Goal: Browse casually: Explore the website without a specific task or goal

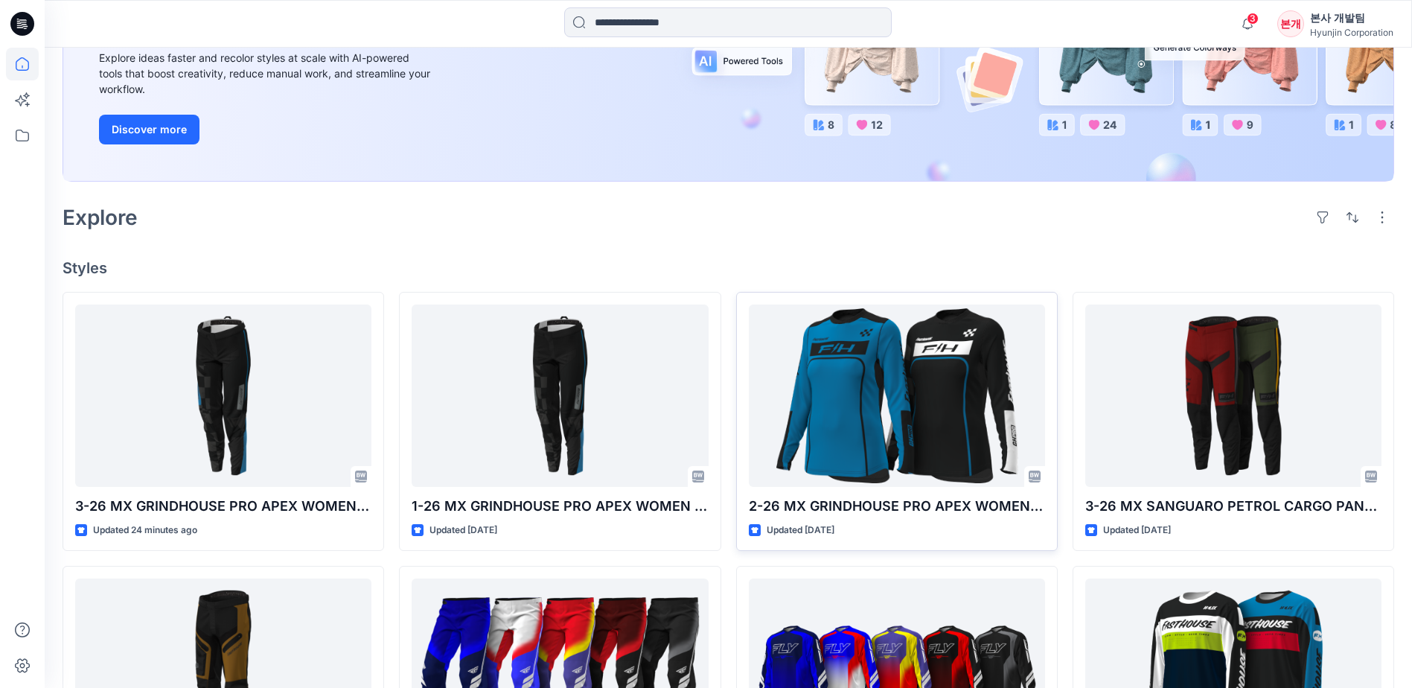
scroll to position [223, 0]
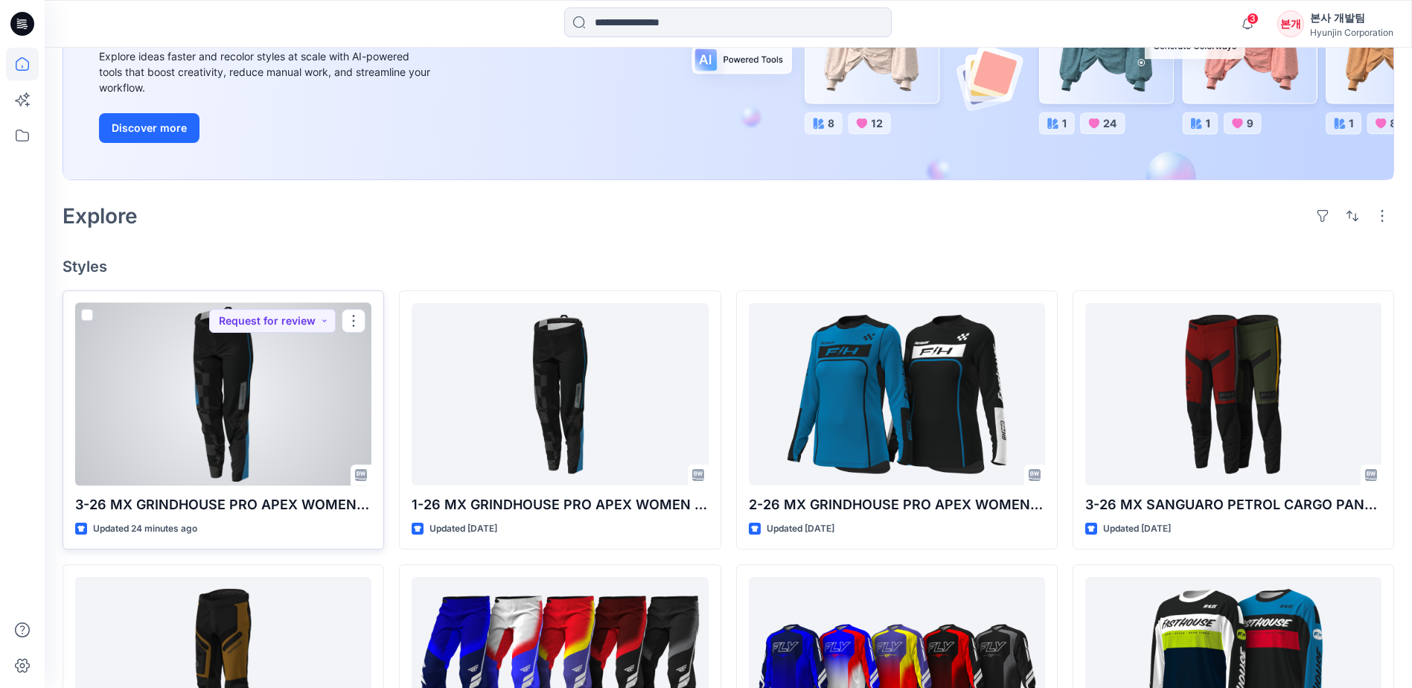
click at [296, 424] on div at bounding box center [223, 394] width 296 height 182
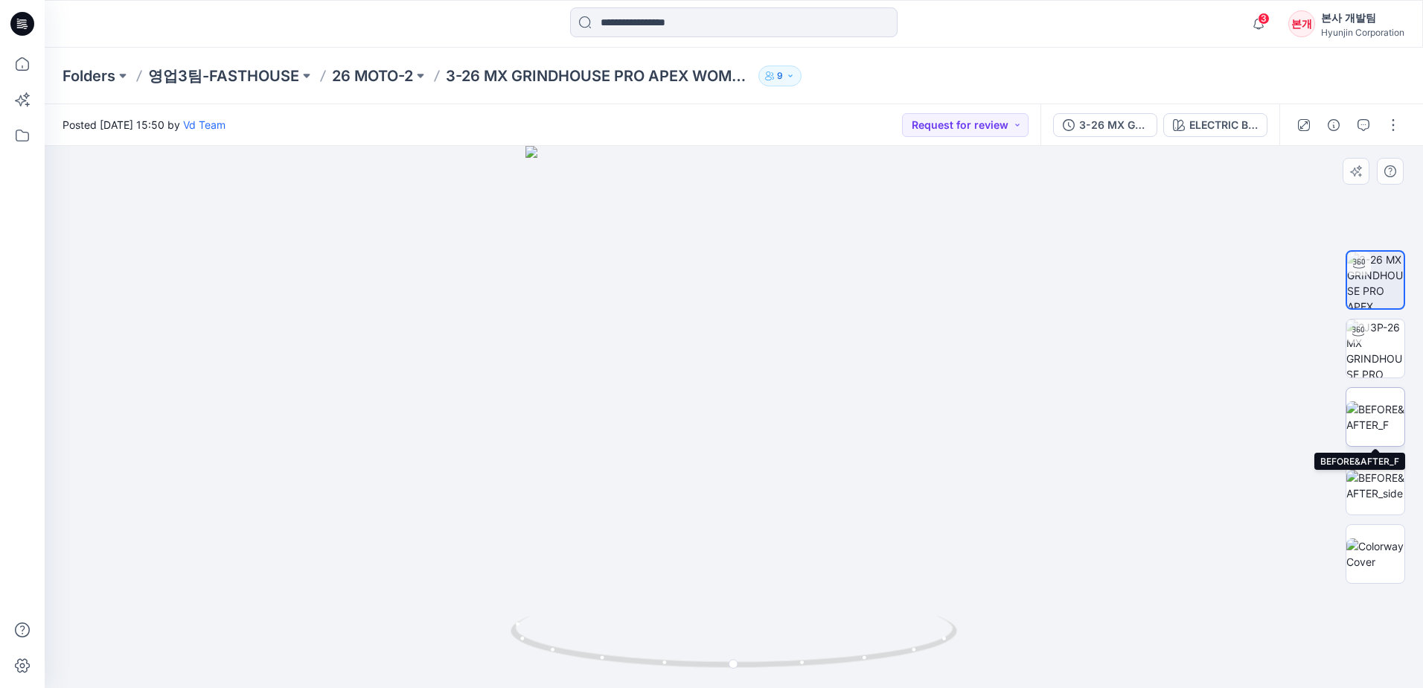
click at [1371, 423] on img at bounding box center [1375, 416] width 58 height 31
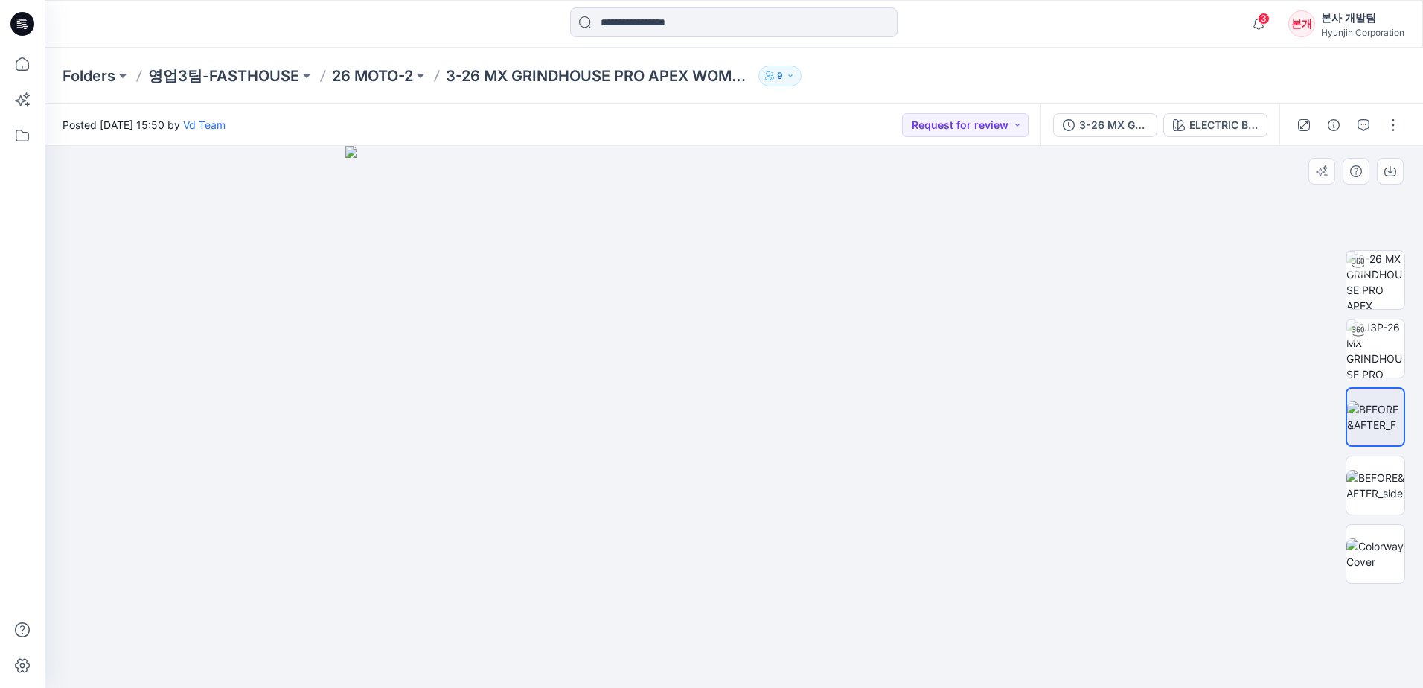
drag, startPoint x: 795, startPoint y: 655, endPoint x: 827, endPoint y: 651, distance: 32.3
click at [827, 651] on img at bounding box center [733, 417] width 777 height 542
click at [1378, 475] on img at bounding box center [1375, 485] width 58 height 31
click at [1372, 557] on img at bounding box center [1375, 553] width 58 height 31
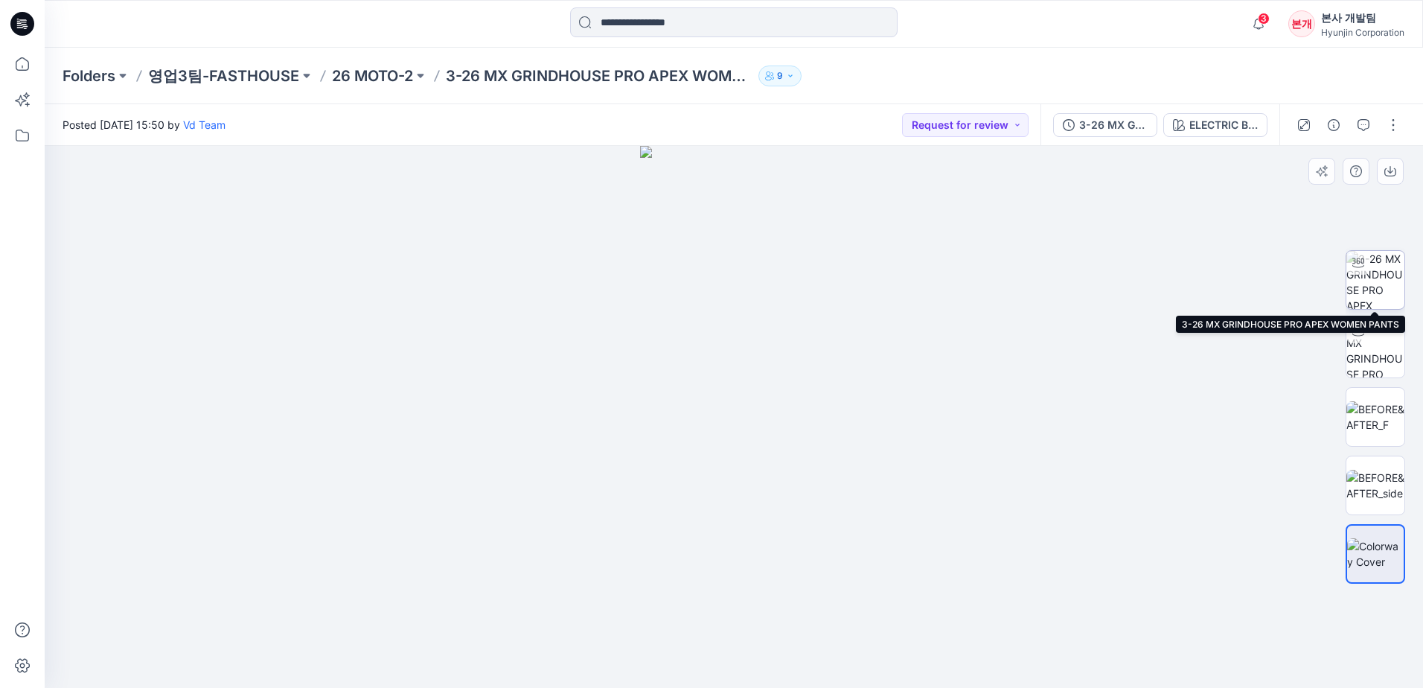
click at [1384, 284] on img at bounding box center [1375, 280] width 58 height 58
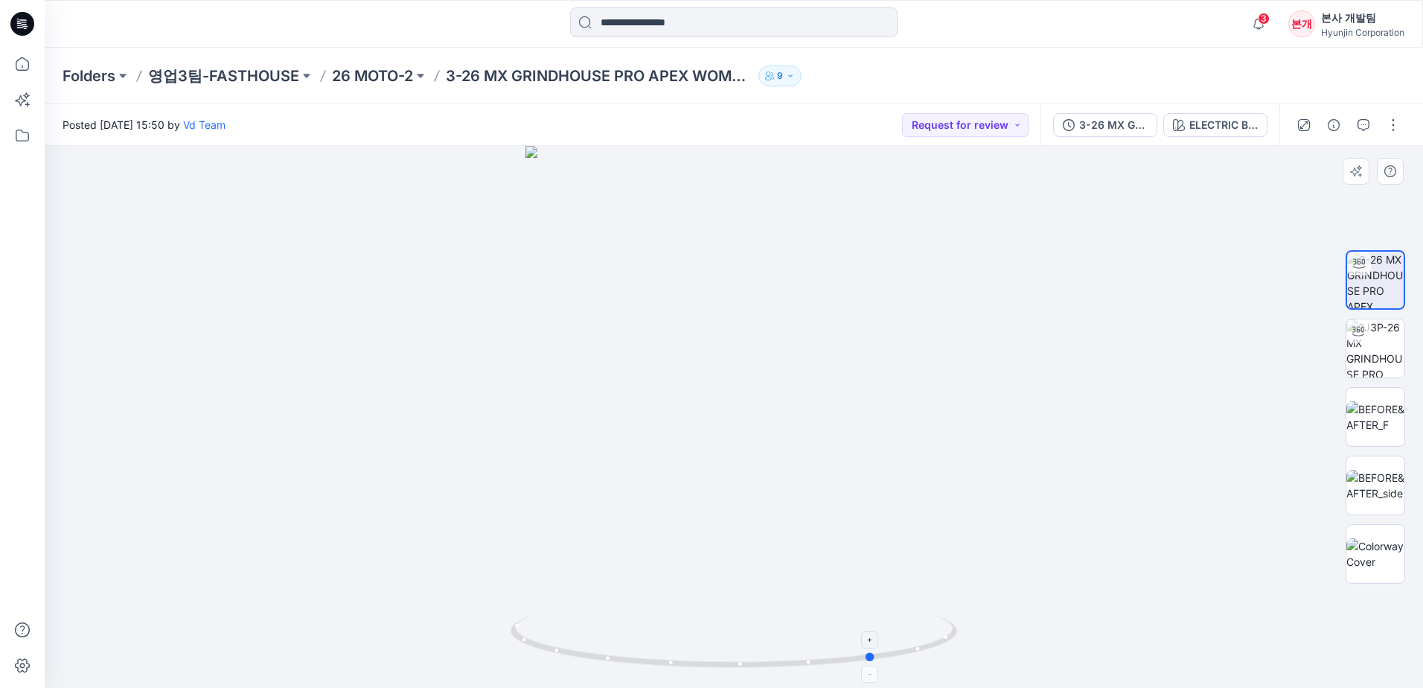
drag, startPoint x: 734, startPoint y: 669, endPoint x: 875, endPoint y: 655, distance: 142.1
click at [875, 655] on icon at bounding box center [736, 644] width 450 height 56
drag, startPoint x: 831, startPoint y: 665, endPoint x: 1046, endPoint y: 627, distance: 217.6
click at [1044, 627] on div at bounding box center [734, 417] width 1378 height 542
click at [907, 654] on icon at bounding box center [736, 644] width 450 height 56
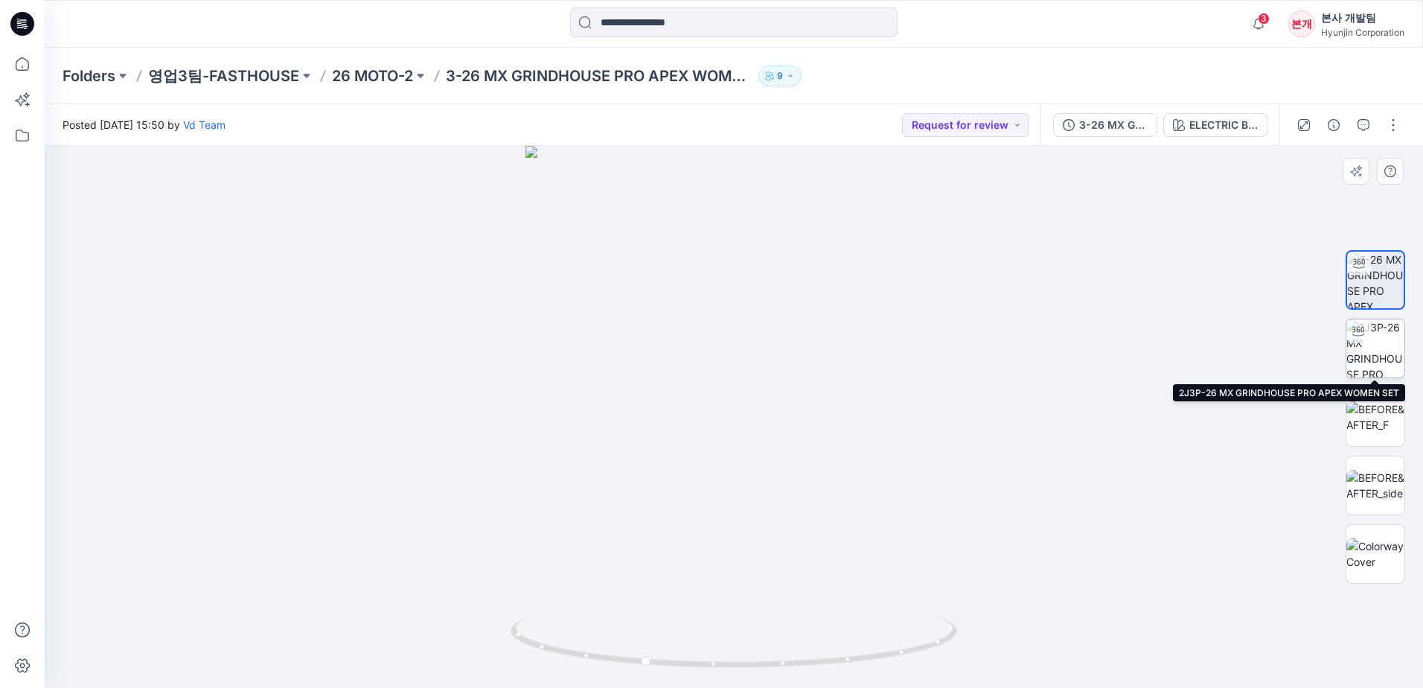
click at [1375, 346] on img at bounding box center [1375, 348] width 58 height 58
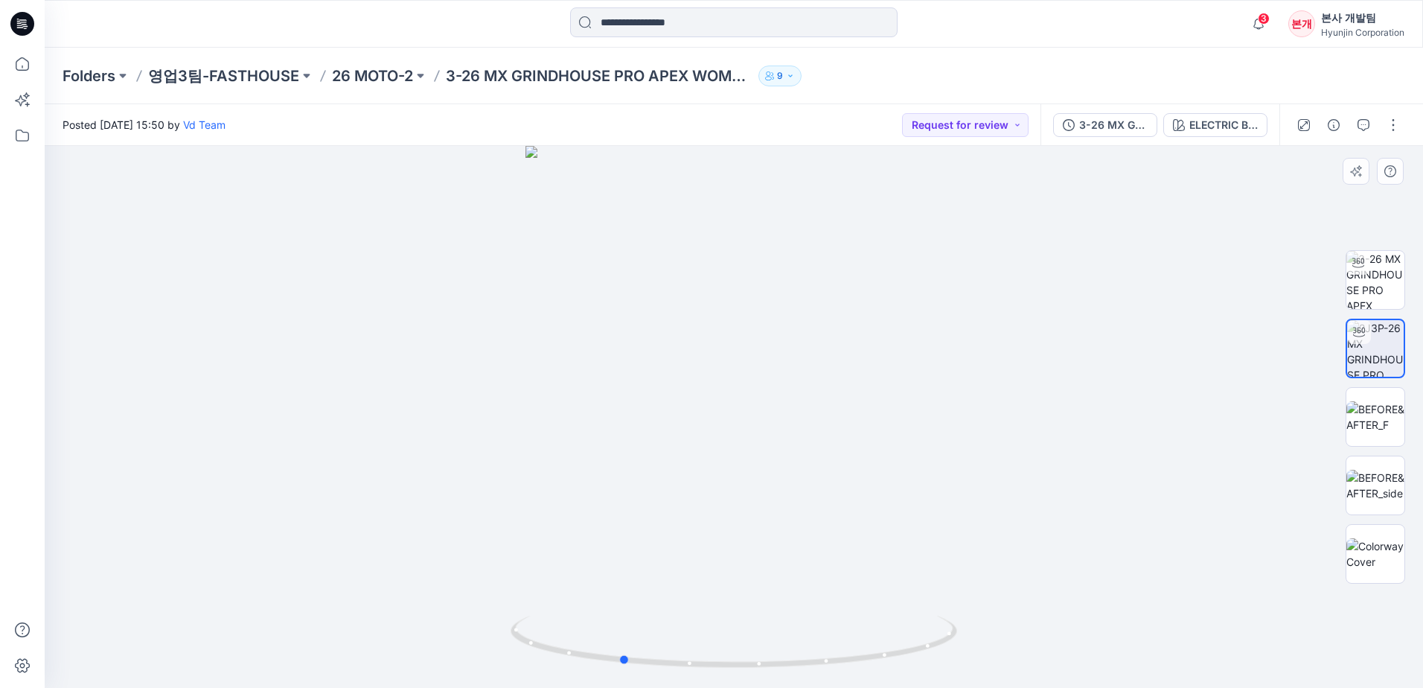
drag, startPoint x: 758, startPoint y: 665, endPoint x: 1092, endPoint y: 572, distance: 346.2
click at [1092, 572] on div at bounding box center [734, 417] width 1378 height 542
drag, startPoint x: 676, startPoint y: 659, endPoint x: 950, endPoint y: 614, distance: 278.4
click at [950, 614] on div at bounding box center [734, 417] width 1378 height 542
drag, startPoint x: 836, startPoint y: 657, endPoint x: 910, endPoint y: 650, distance: 74.8
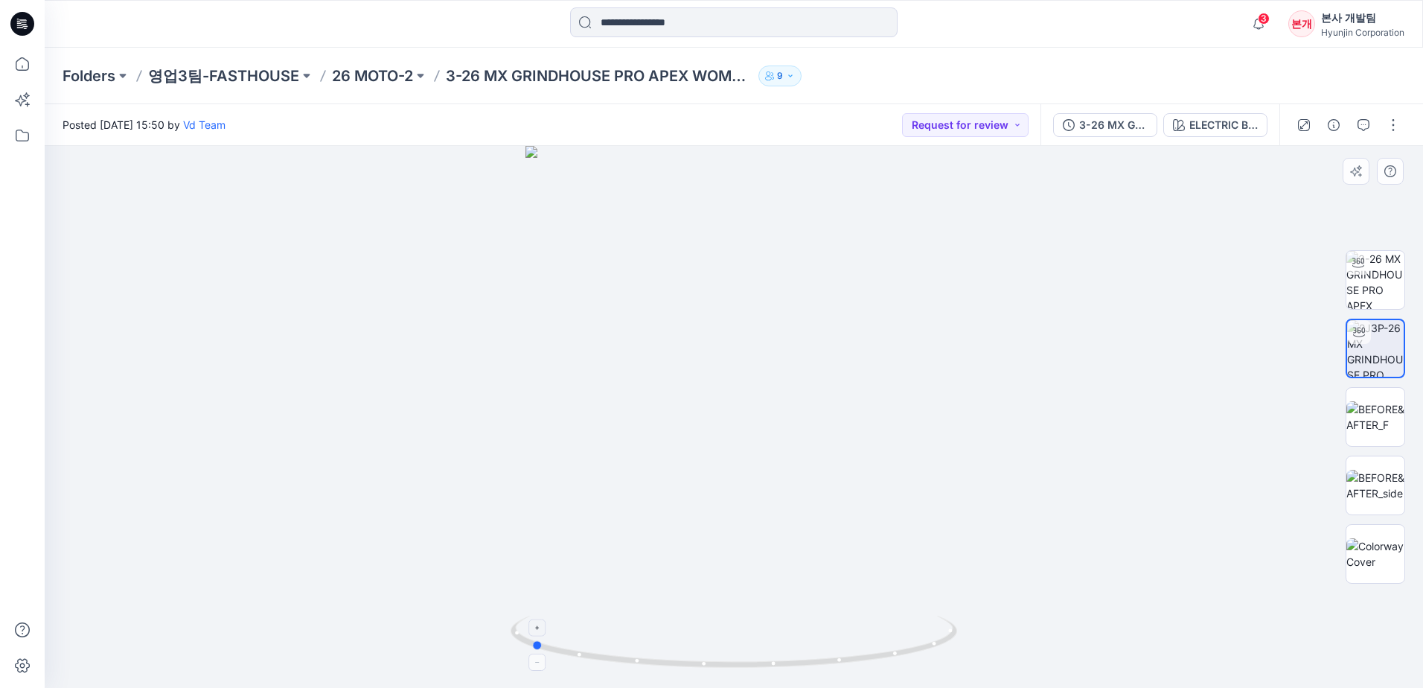
click at [910, 650] on icon at bounding box center [736, 644] width 450 height 56
drag, startPoint x: 869, startPoint y: 647, endPoint x: 1058, endPoint y: 622, distance: 190.6
click at [1058, 622] on div at bounding box center [734, 417] width 1378 height 542
drag, startPoint x: 687, startPoint y: 591, endPoint x: 779, endPoint y: 243, distance: 359.6
click at [779, 245] on img at bounding box center [734, 78] width 1116 height 1220
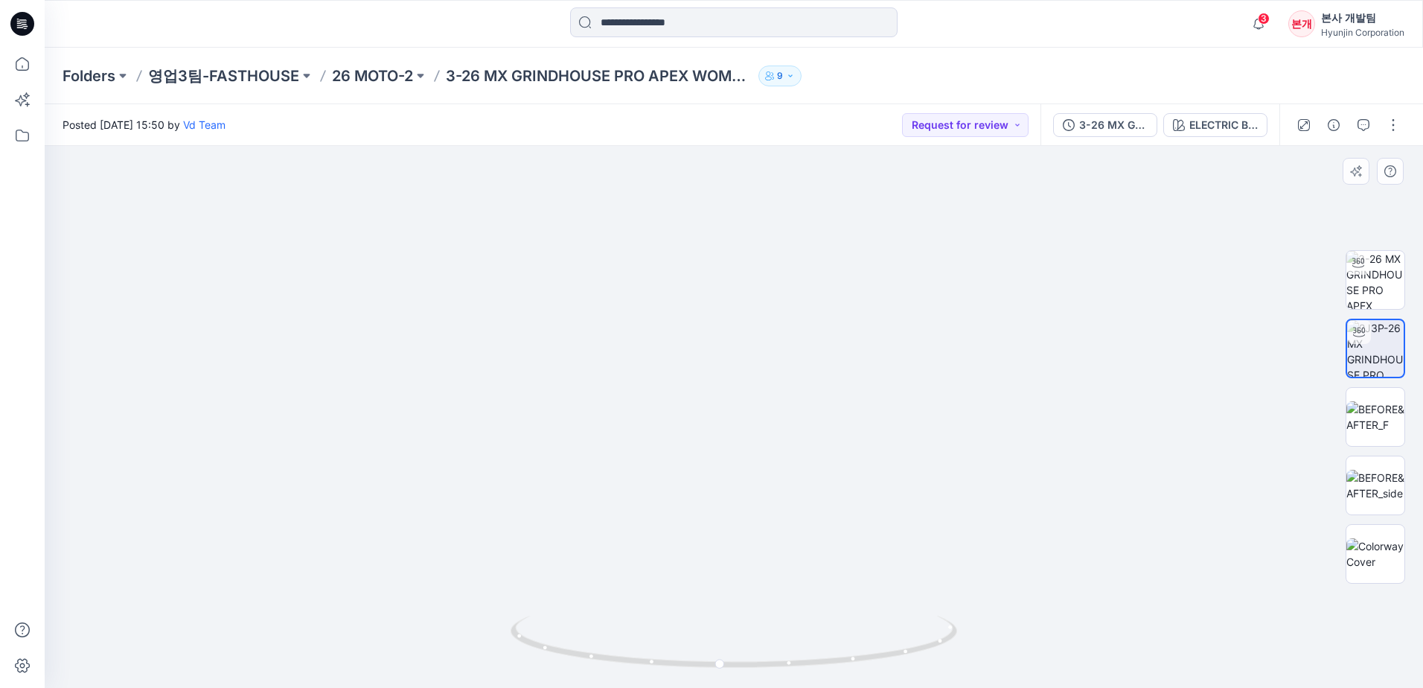
drag, startPoint x: 690, startPoint y: 406, endPoint x: 776, endPoint y: 296, distance: 139.5
drag, startPoint x: 769, startPoint y: 661, endPoint x: 902, endPoint y: 654, distance: 133.4
click at [902, 654] on icon at bounding box center [736, 644] width 450 height 56
drag, startPoint x: 971, startPoint y: 390, endPoint x: 915, endPoint y: 593, distance: 210.7
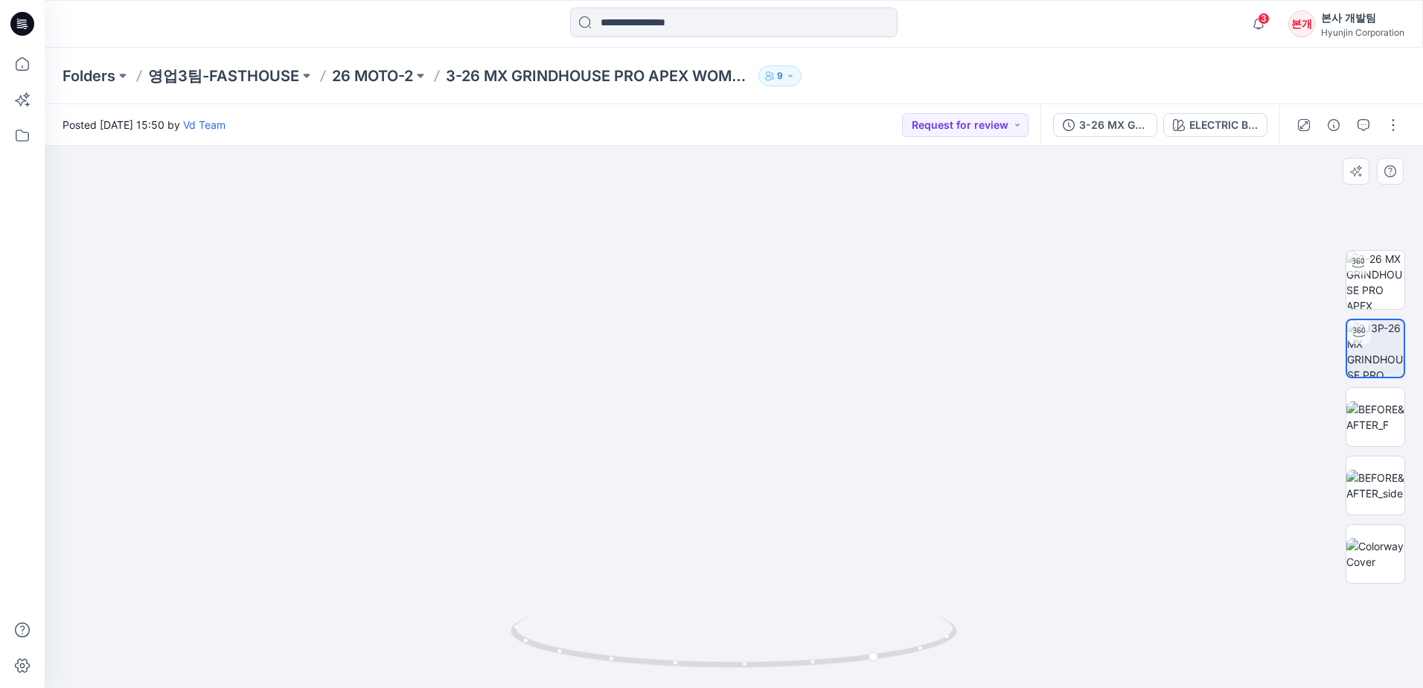
click at [915, 593] on img at bounding box center [734, 64] width 1116 height 1248
click at [1375, 259] on img at bounding box center [1375, 280] width 58 height 58
drag, startPoint x: 808, startPoint y: 649, endPoint x: 1045, endPoint y: 636, distance: 237.8
click at [1045, 636] on div at bounding box center [734, 417] width 1378 height 542
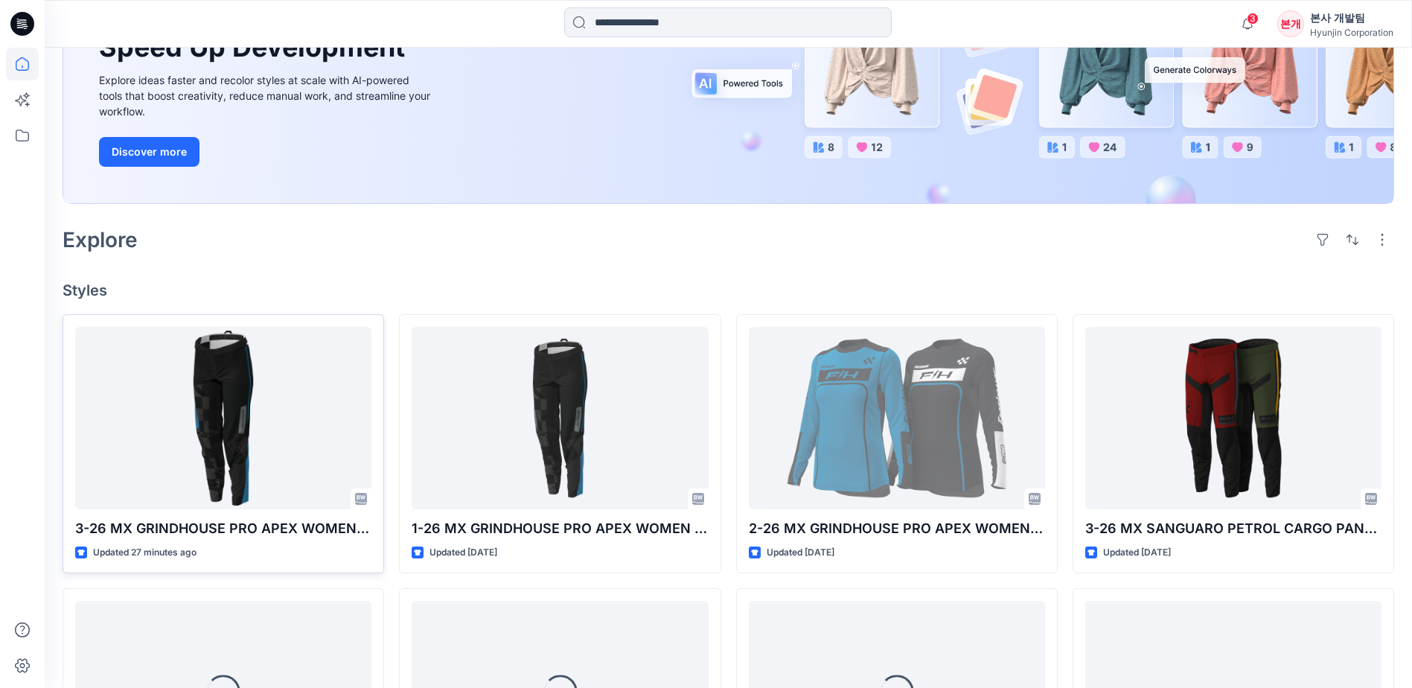
scroll to position [298, 0]
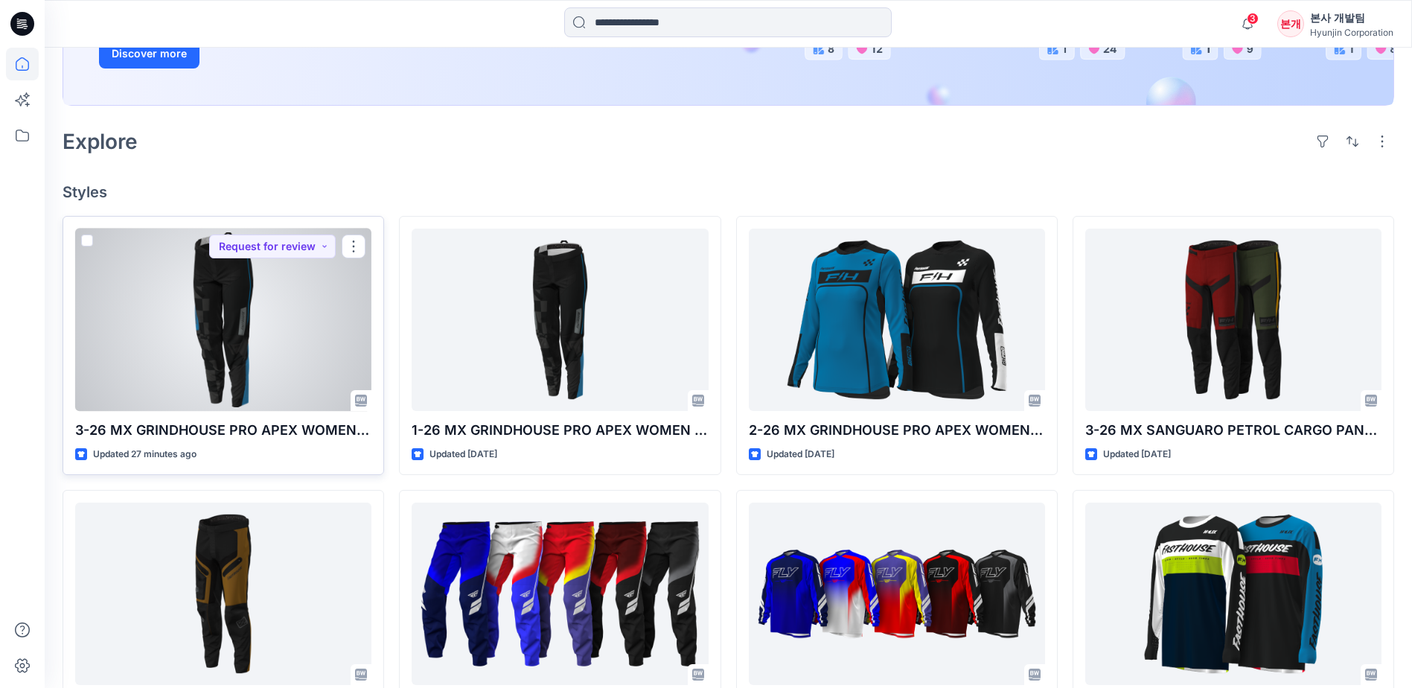
click at [263, 353] on div at bounding box center [223, 319] width 296 height 182
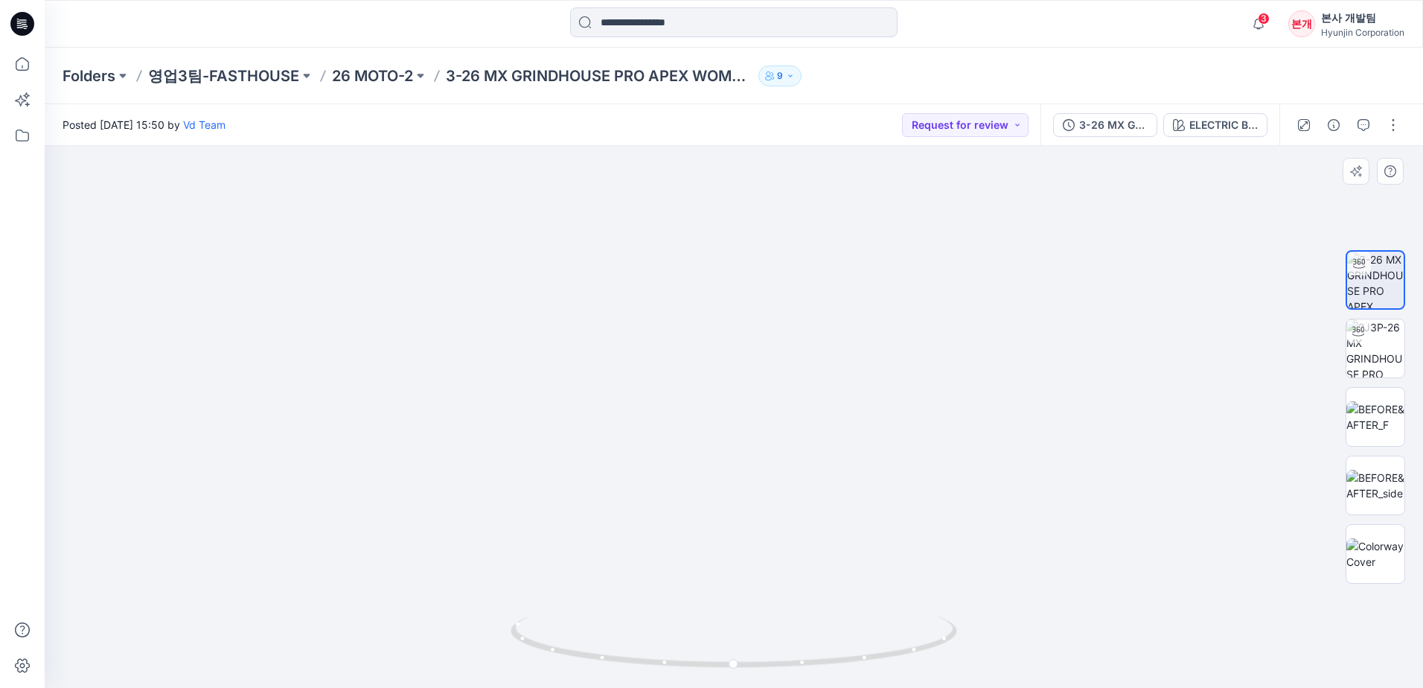
drag, startPoint x: 695, startPoint y: 432, endPoint x: 690, endPoint y: 607, distance: 175.0
click at [690, 607] on img at bounding box center [734, 237] width 1116 height 901
drag, startPoint x: 765, startPoint y: 345, endPoint x: 765, endPoint y: 488, distance: 142.9
click at [765, 488] on img at bounding box center [734, 348] width 1116 height 679
drag, startPoint x: 764, startPoint y: 398, endPoint x: 765, endPoint y: 435, distance: 37.2
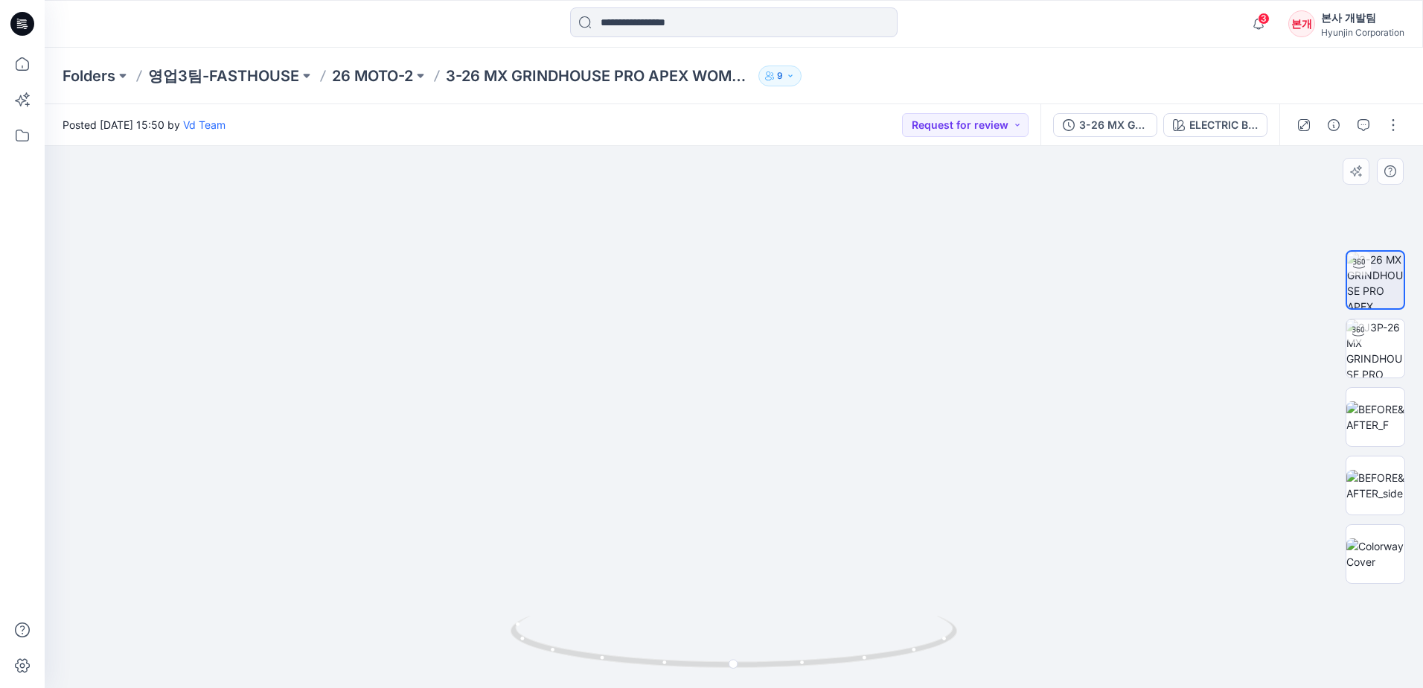
click at [765, 435] on img at bounding box center [734, 367] width 1116 height 642
drag, startPoint x: 765, startPoint y: 624, endPoint x: 901, endPoint y: 636, distance: 136.0
click at [901, 636] on icon at bounding box center [736, 644] width 450 height 56
drag, startPoint x: 843, startPoint y: 552, endPoint x: 796, endPoint y: 420, distance: 140.5
click at [796, 422] on img at bounding box center [734, 331] width 1116 height 713
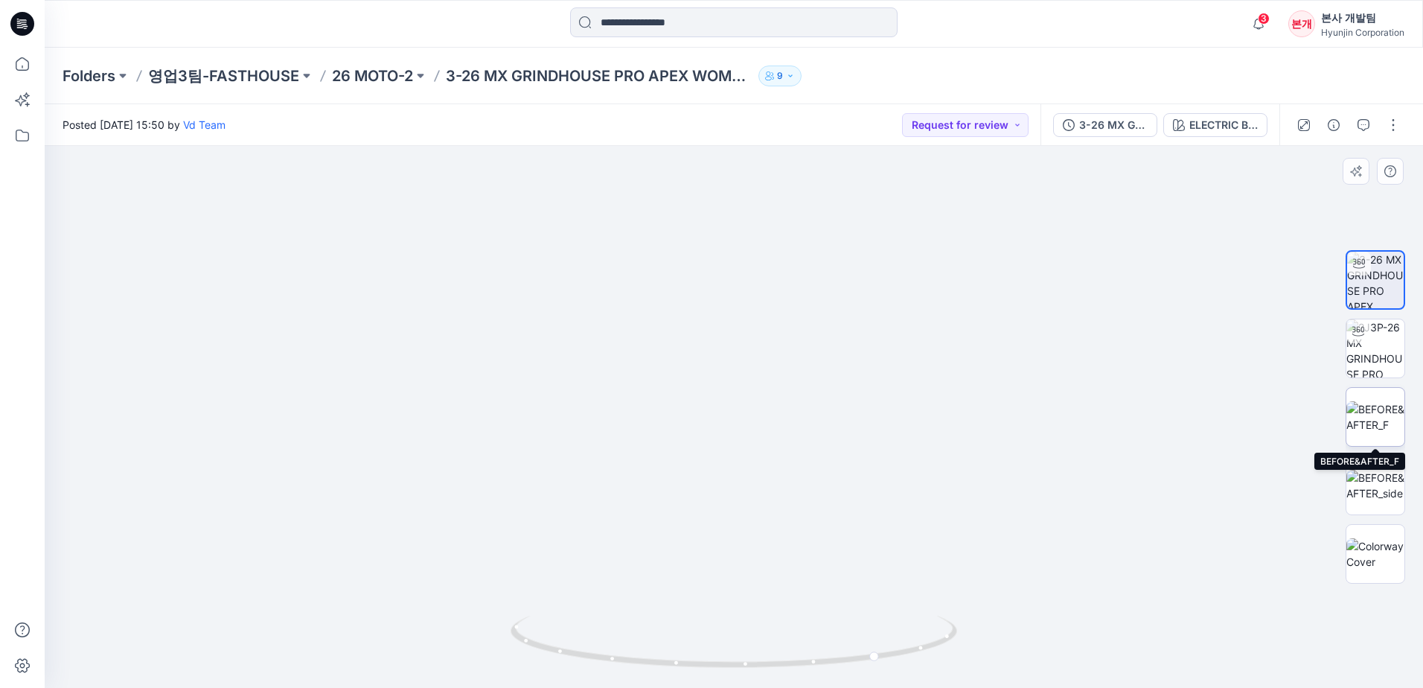
click at [1372, 429] on img at bounding box center [1375, 416] width 58 height 31
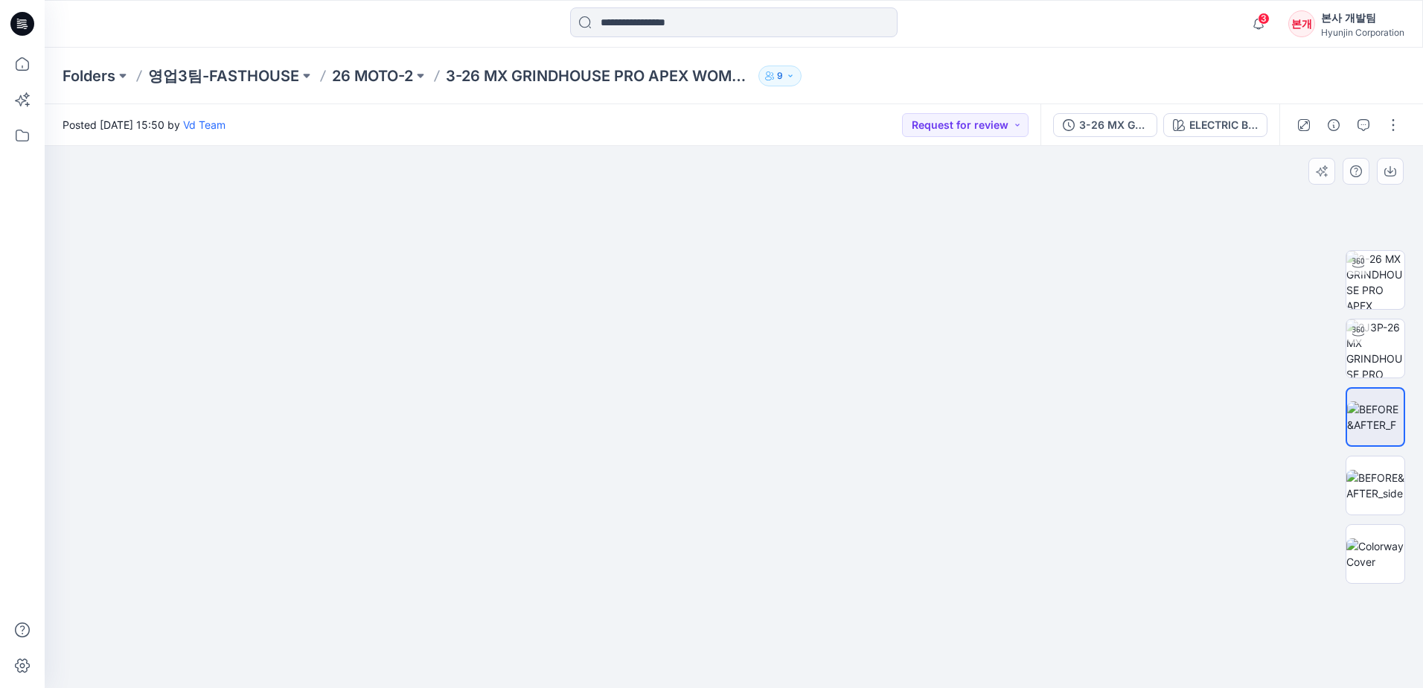
drag, startPoint x: 642, startPoint y: 361, endPoint x: 646, endPoint y: 479, distance: 117.7
click at [646, 482] on img at bounding box center [732, 328] width 1643 height 720
drag, startPoint x: 564, startPoint y: 575, endPoint x: 566, endPoint y: 455, distance: 119.8
click at [566, 457] on img at bounding box center [735, 265] width 1643 height 846
drag, startPoint x: 549, startPoint y: 573, endPoint x: 543, endPoint y: 522, distance: 51.6
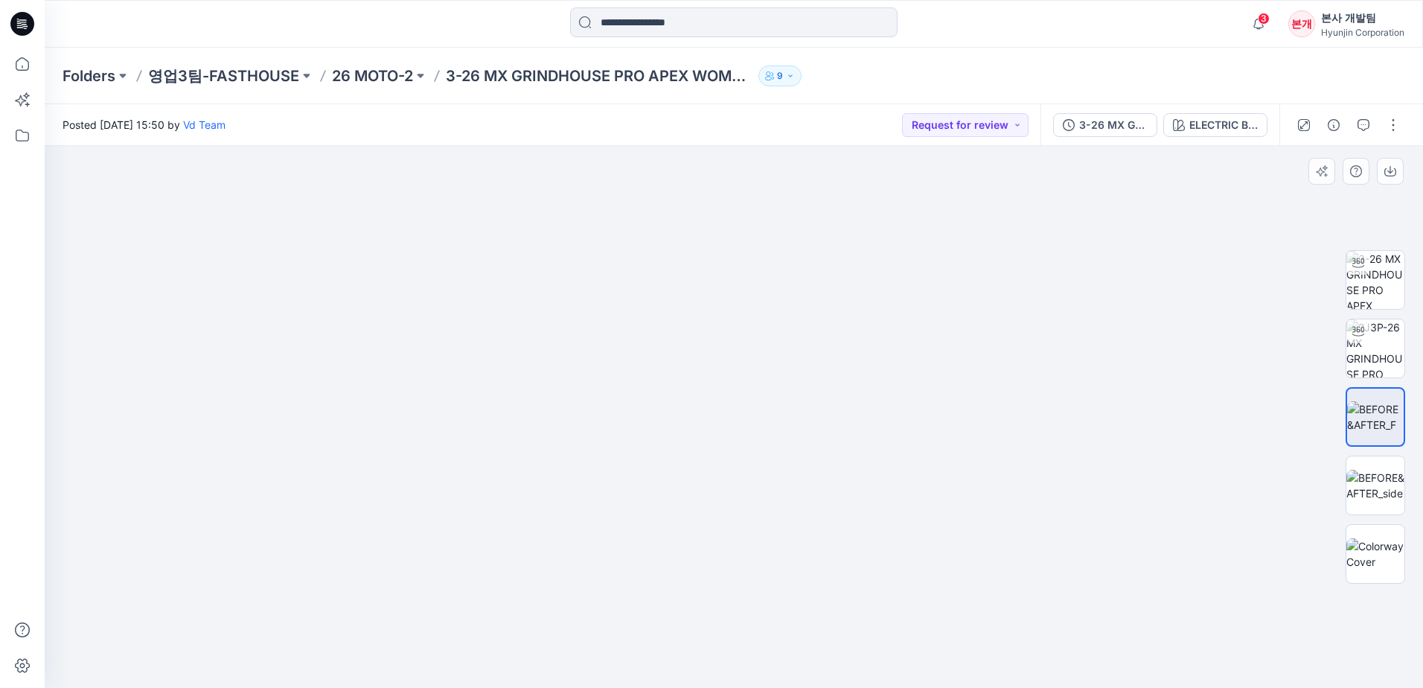
click at [543, 522] on img at bounding box center [732, 238] width 1643 height 900
drag, startPoint x: 548, startPoint y: 609, endPoint x: 558, endPoint y: 476, distance: 133.6
click at [558, 476] on img at bounding box center [741, 172] width 1643 height 1029
drag, startPoint x: 568, startPoint y: 546, endPoint x: 566, endPoint y: 496, distance: 49.9
click at [566, 496] on img at bounding box center [741, 134] width 1643 height 1107
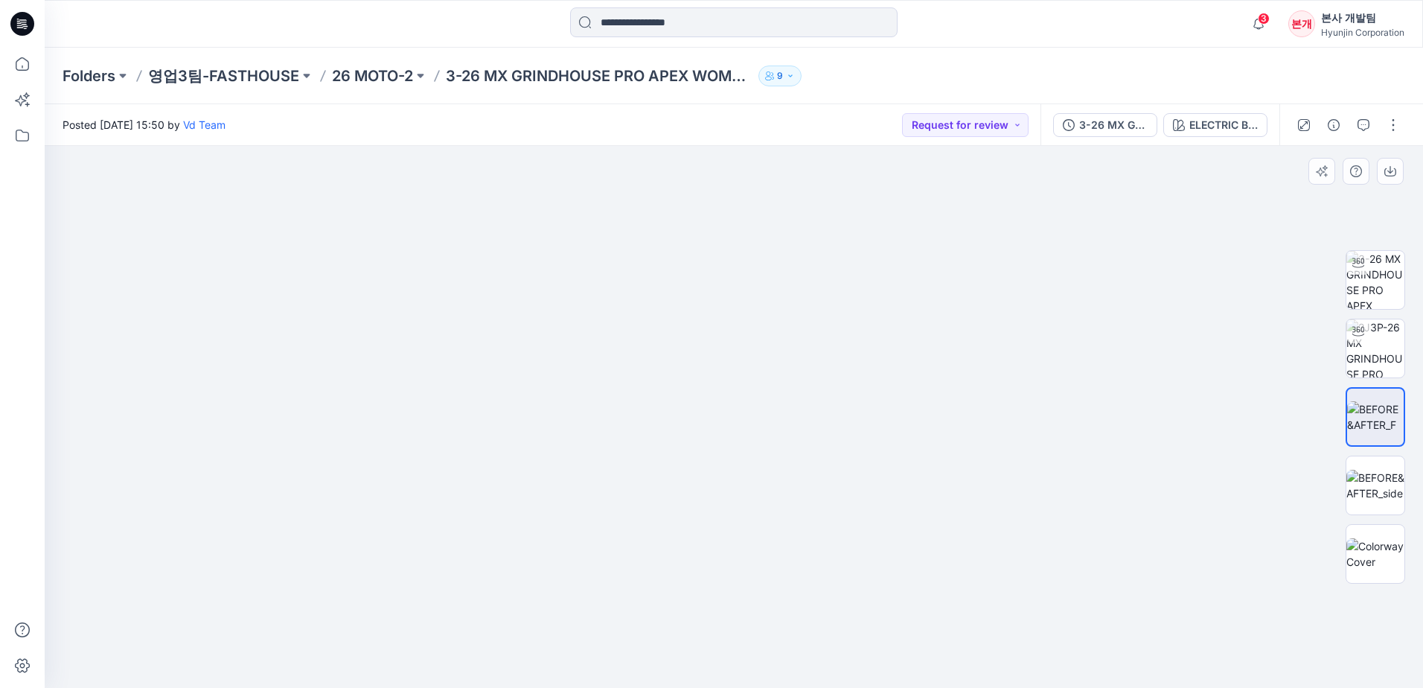
drag, startPoint x: 563, startPoint y: 499, endPoint x: 561, endPoint y: 439, distance: 59.6
click at [561, 439] on img at bounding box center [739, 114] width 1643 height 1147
click at [1371, 487] on img at bounding box center [1375, 485] width 58 height 31
drag, startPoint x: 732, startPoint y: 520, endPoint x: 736, endPoint y: 440, distance: 79.7
click at [736, 440] on img at bounding box center [733, 417] width 777 height 542
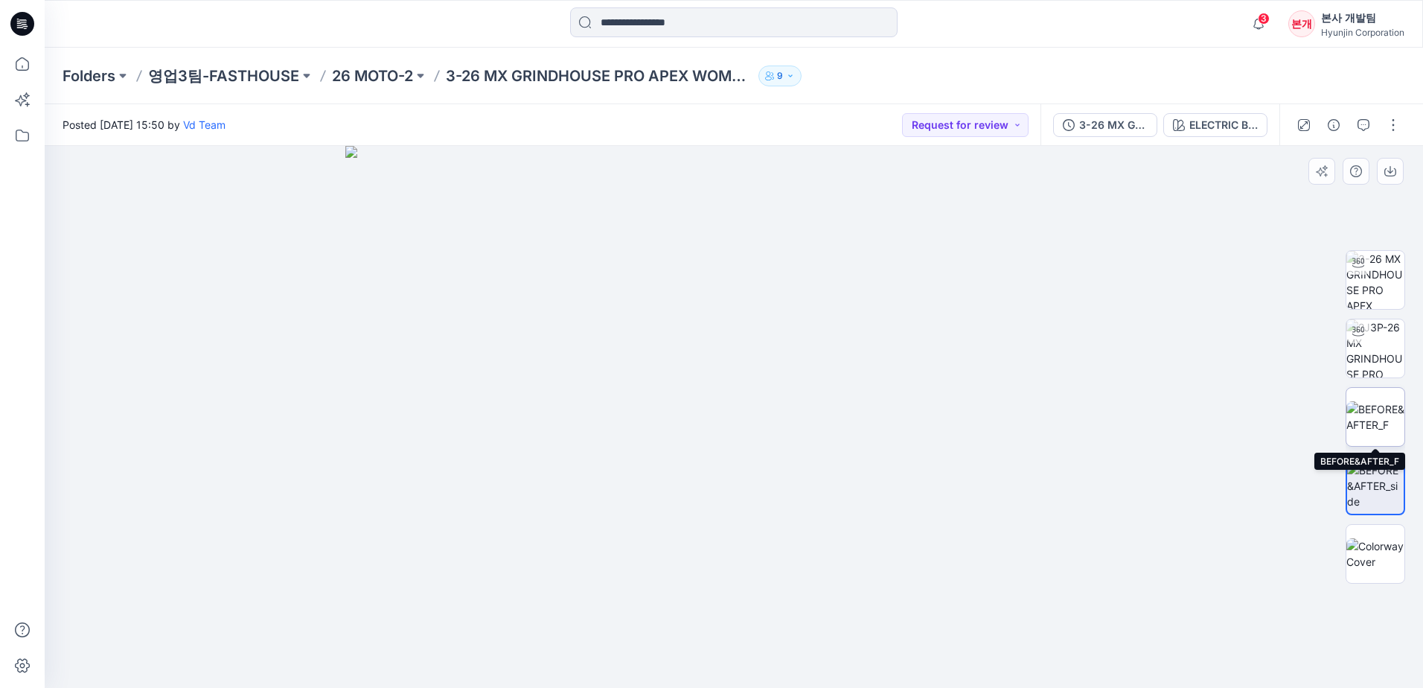
click at [1371, 406] on img at bounding box center [1375, 416] width 58 height 31
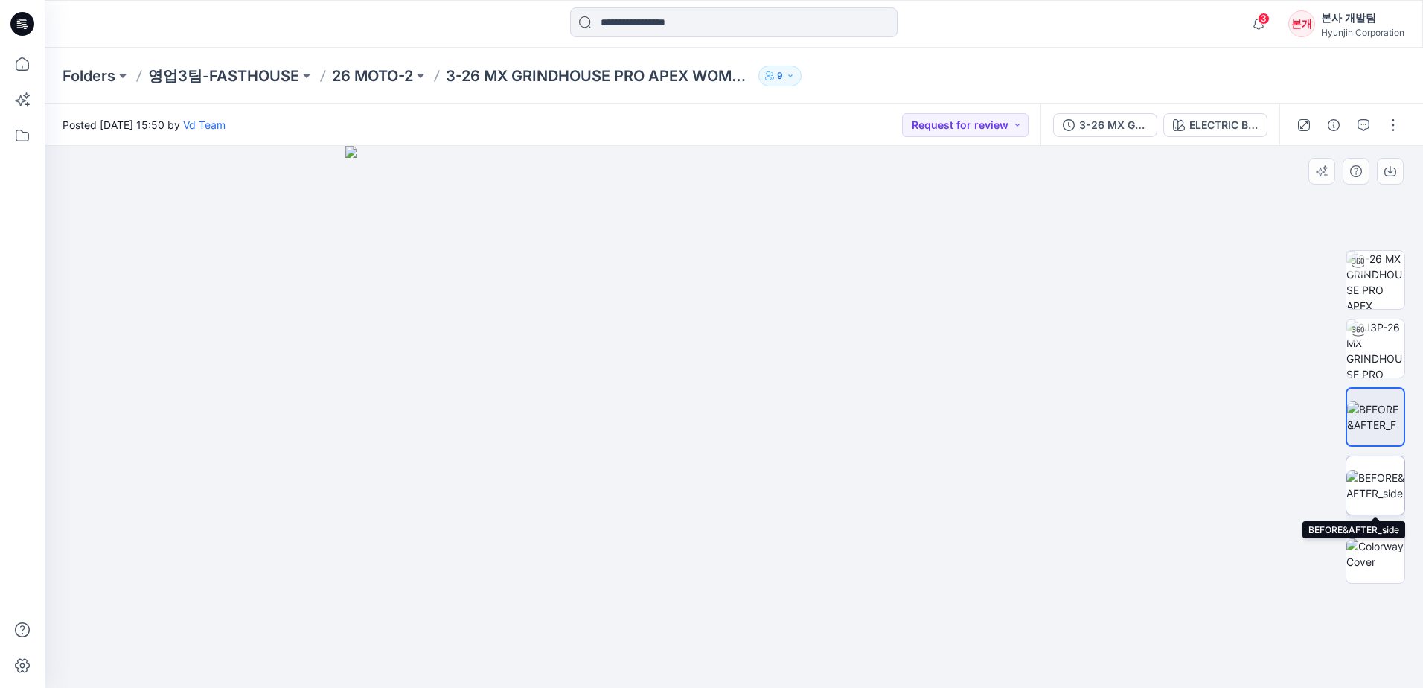
click at [1381, 476] on img at bounding box center [1375, 485] width 58 height 31
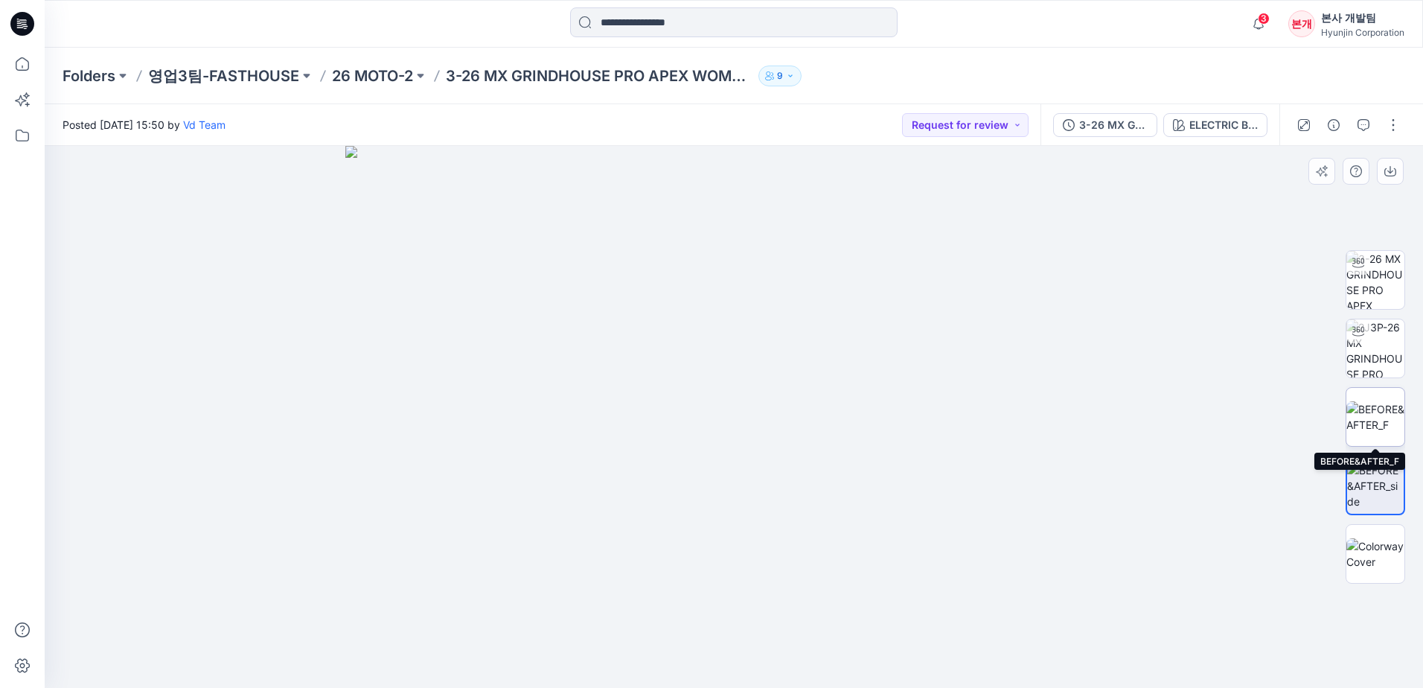
click at [1385, 415] on img at bounding box center [1375, 416] width 58 height 31
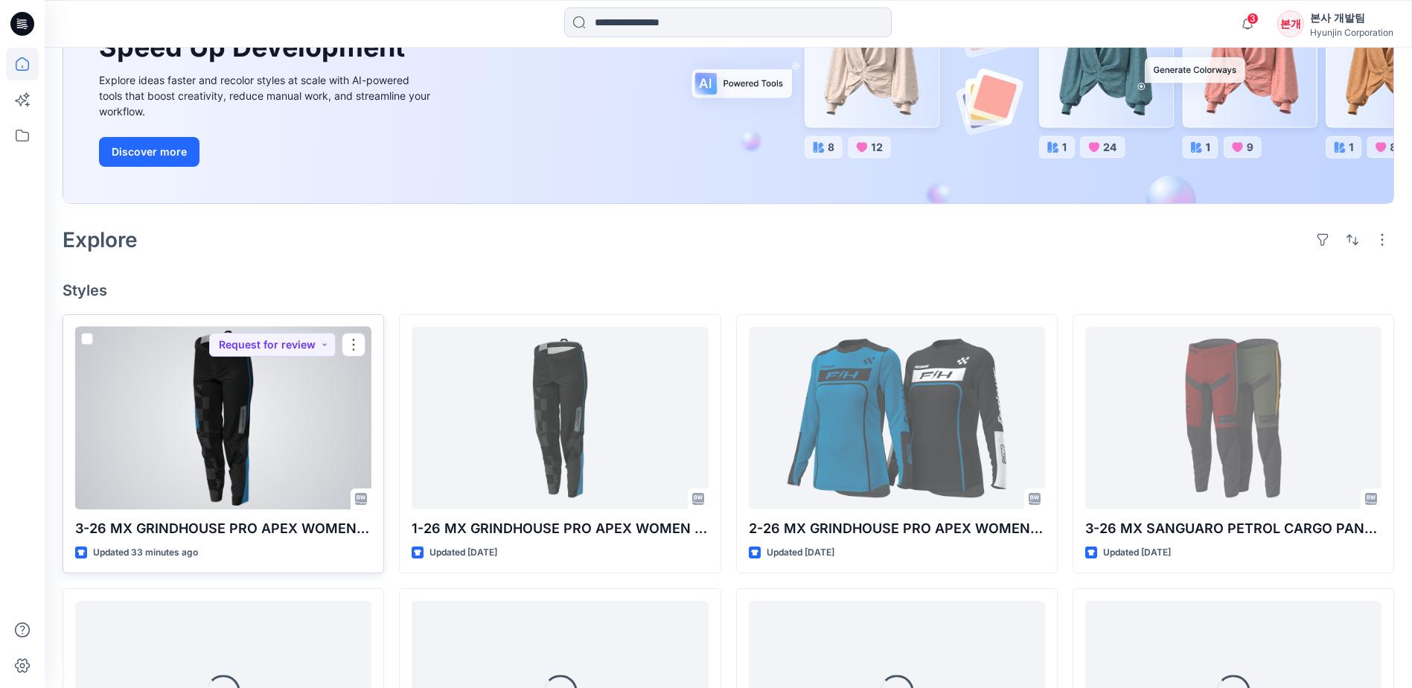
scroll to position [223, 0]
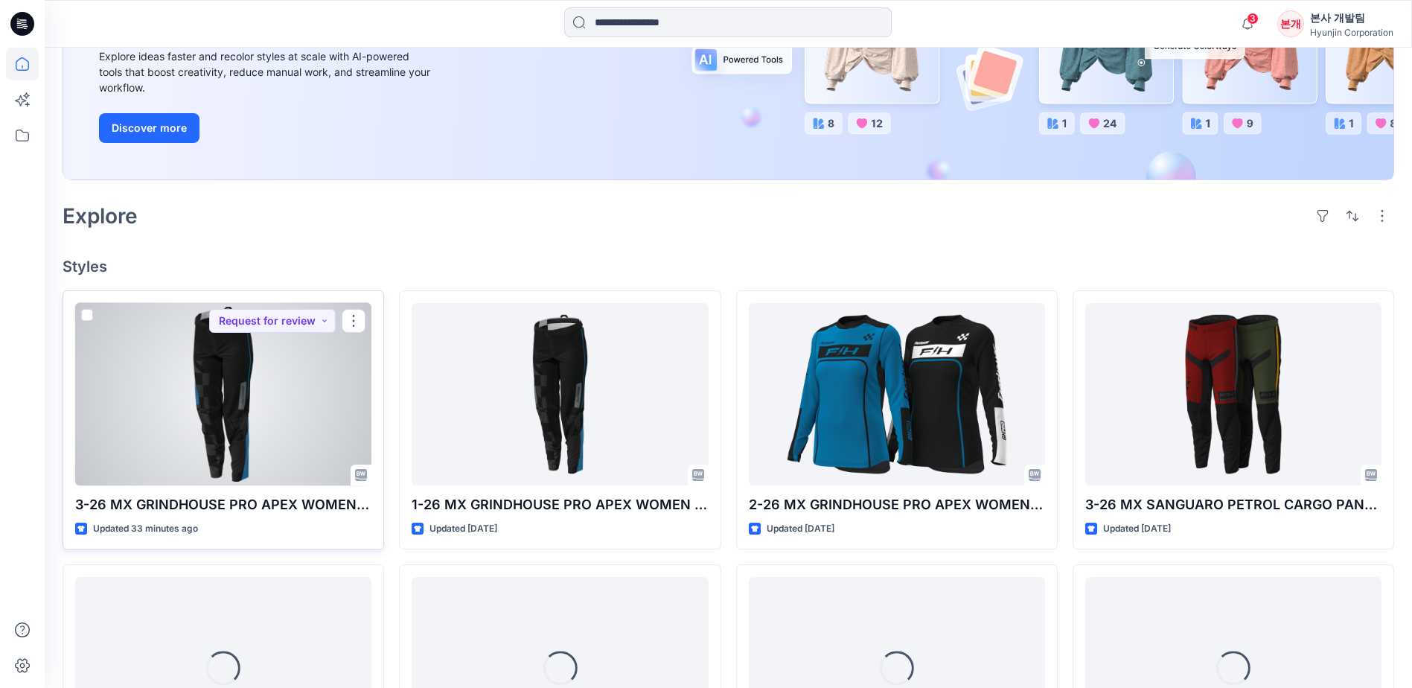
click at [273, 388] on div at bounding box center [223, 394] width 296 height 182
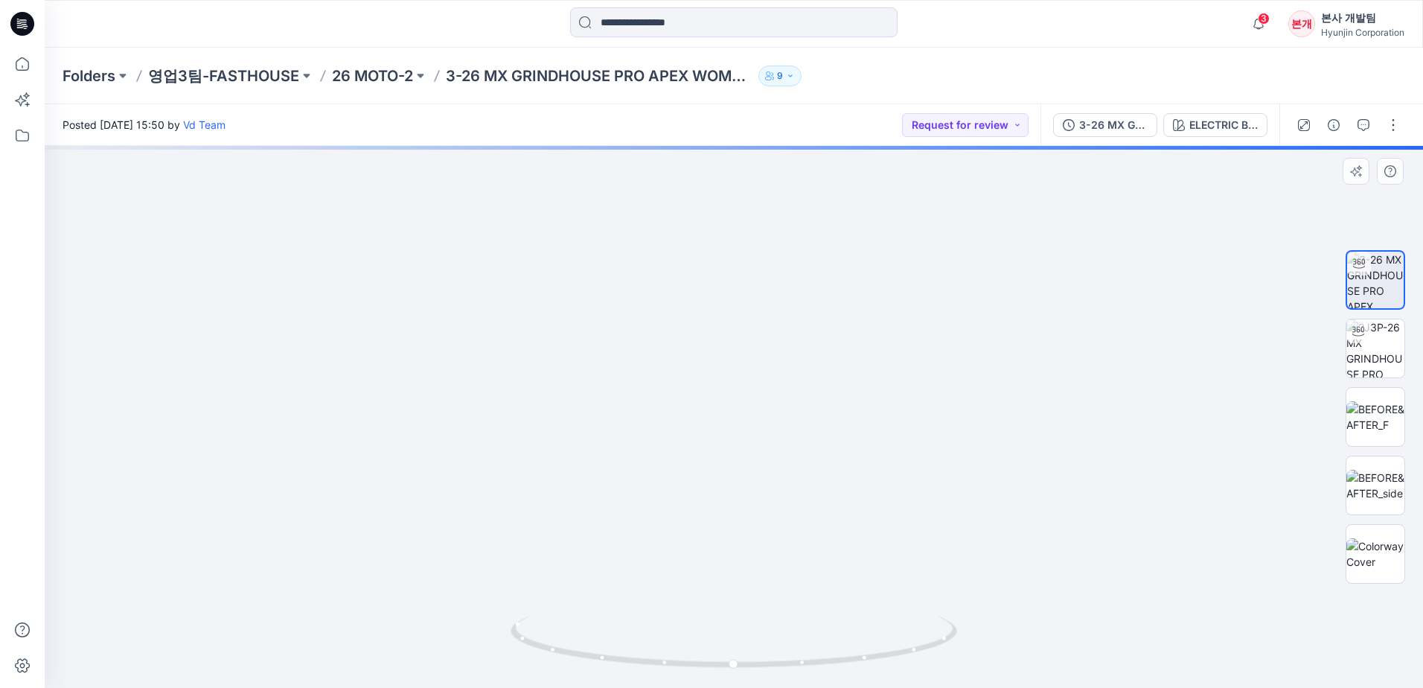
drag, startPoint x: 738, startPoint y: 585, endPoint x: 790, endPoint y: 175, distance: 413.3
click at [790, 180] on img at bounding box center [733, 82] width 1045 height 1211
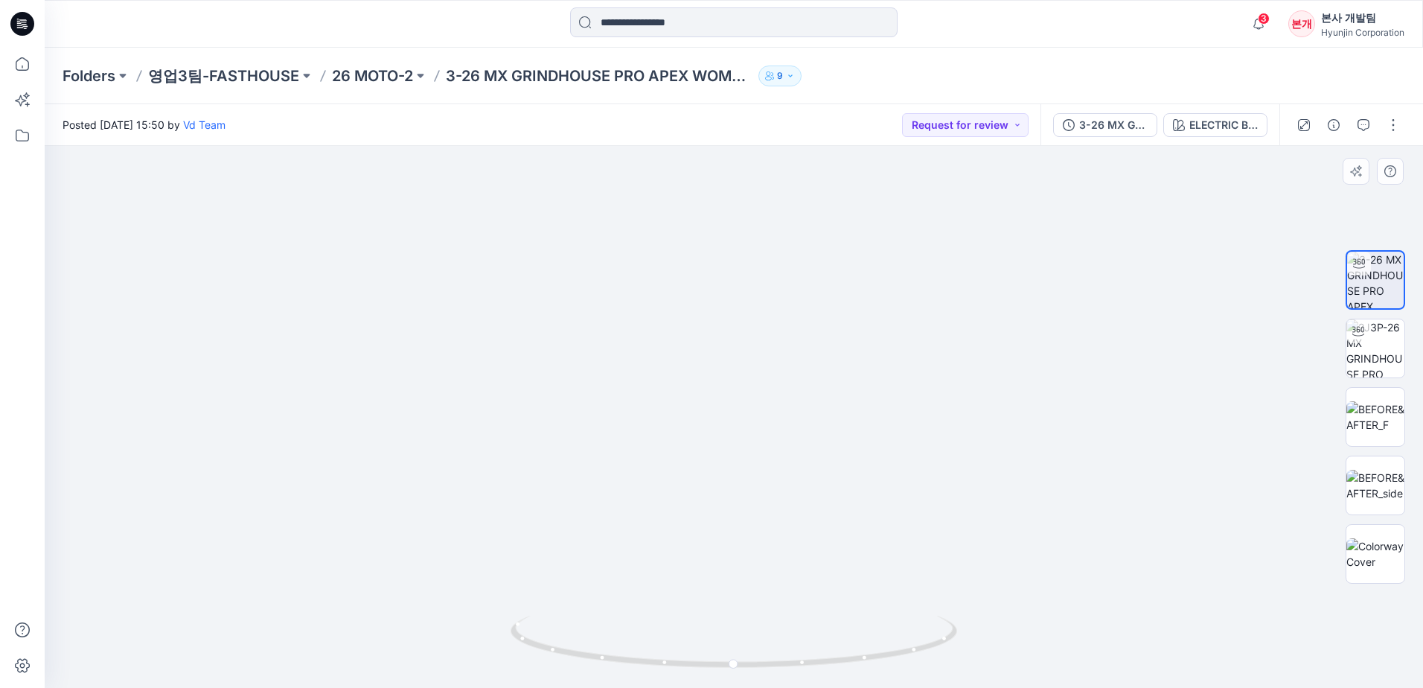
drag, startPoint x: 776, startPoint y: 354, endPoint x: 882, endPoint y: 549, distance: 221.8
click at [785, 579] on img at bounding box center [733, 99] width 1045 height 1175
click at [1387, 414] on img at bounding box center [1375, 416] width 58 height 31
drag, startPoint x: 712, startPoint y: 490, endPoint x: 712, endPoint y: 394, distance: 95.3
click at [712, 394] on img at bounding box center [733, 417] width 777 height 542
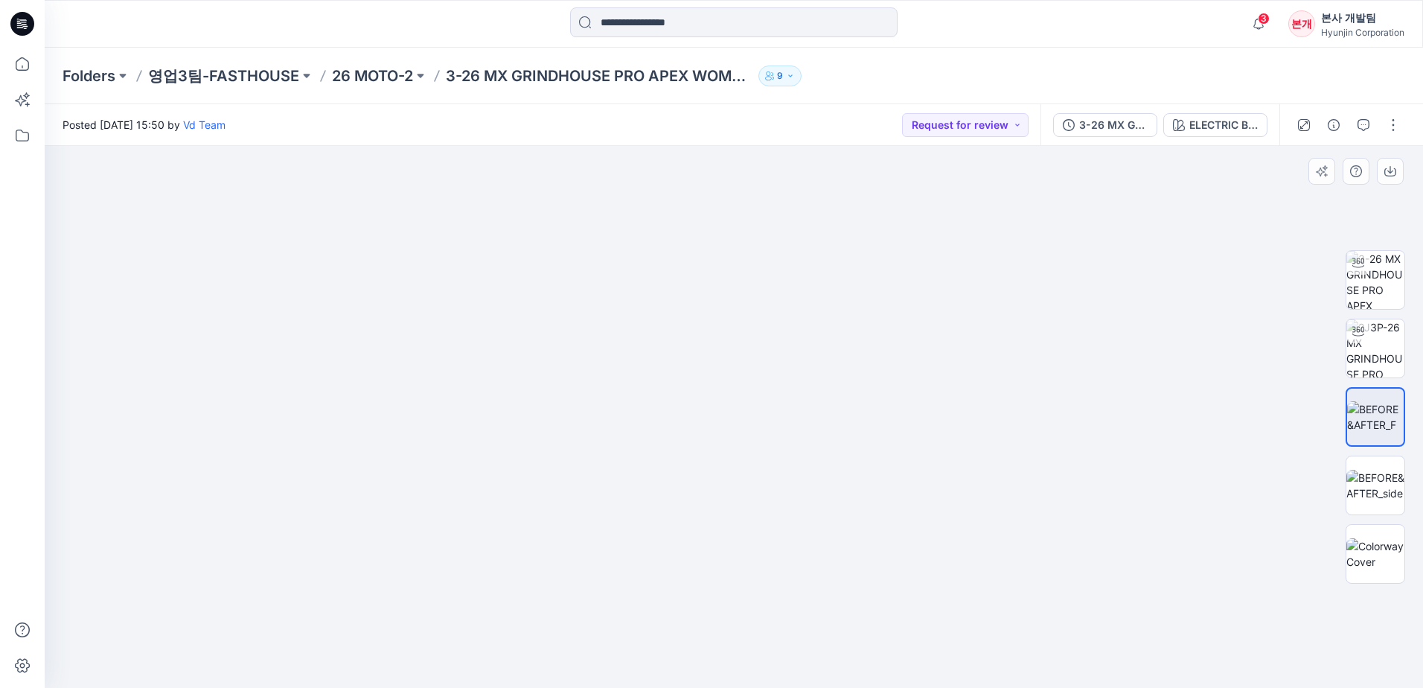
drag, startPoint x: 577, startPoint y: 463, endPoint x: 581, endPoint y: 428, distance: 35.2
click at [581, 428] on img at bounding box center [738, 318] width 1933 height 738
drag, startPoint x: 552, startPoint y: 646, endPoint x: 598, endPoint y: 208, distance: 440.1
click at [598, 110] on div "Posted [DATE] 15:50 by Vd Team Request for review 3-26 MX GRINDHOUSE PRO APEX W…" at bounding box center [734, 396] width 1378 height 584
drag, startPoint x: 889, startPoint y: 524, endPoint x: 866, endPoint y: 518, distance: 24.6
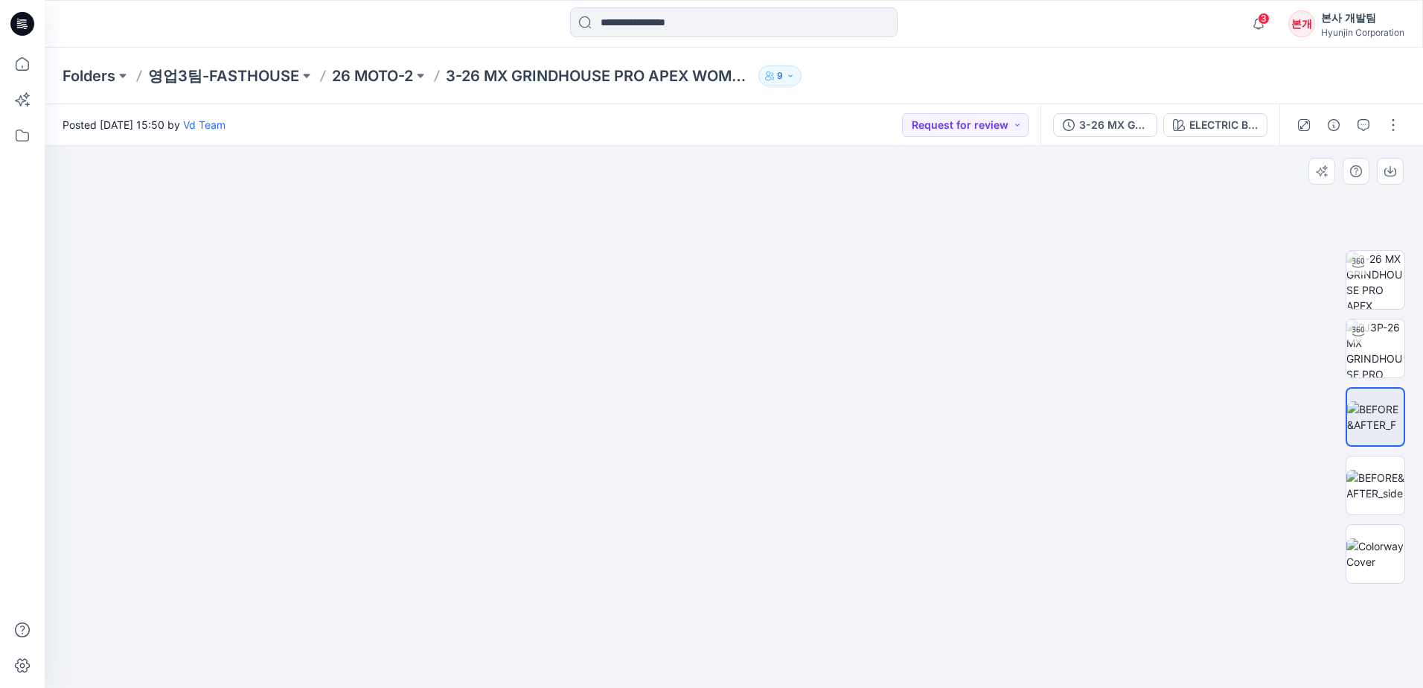
click at [866, 518] on img at bounding box center [761, 48] width 1933 height 1280
